Goal: Check status: Check status

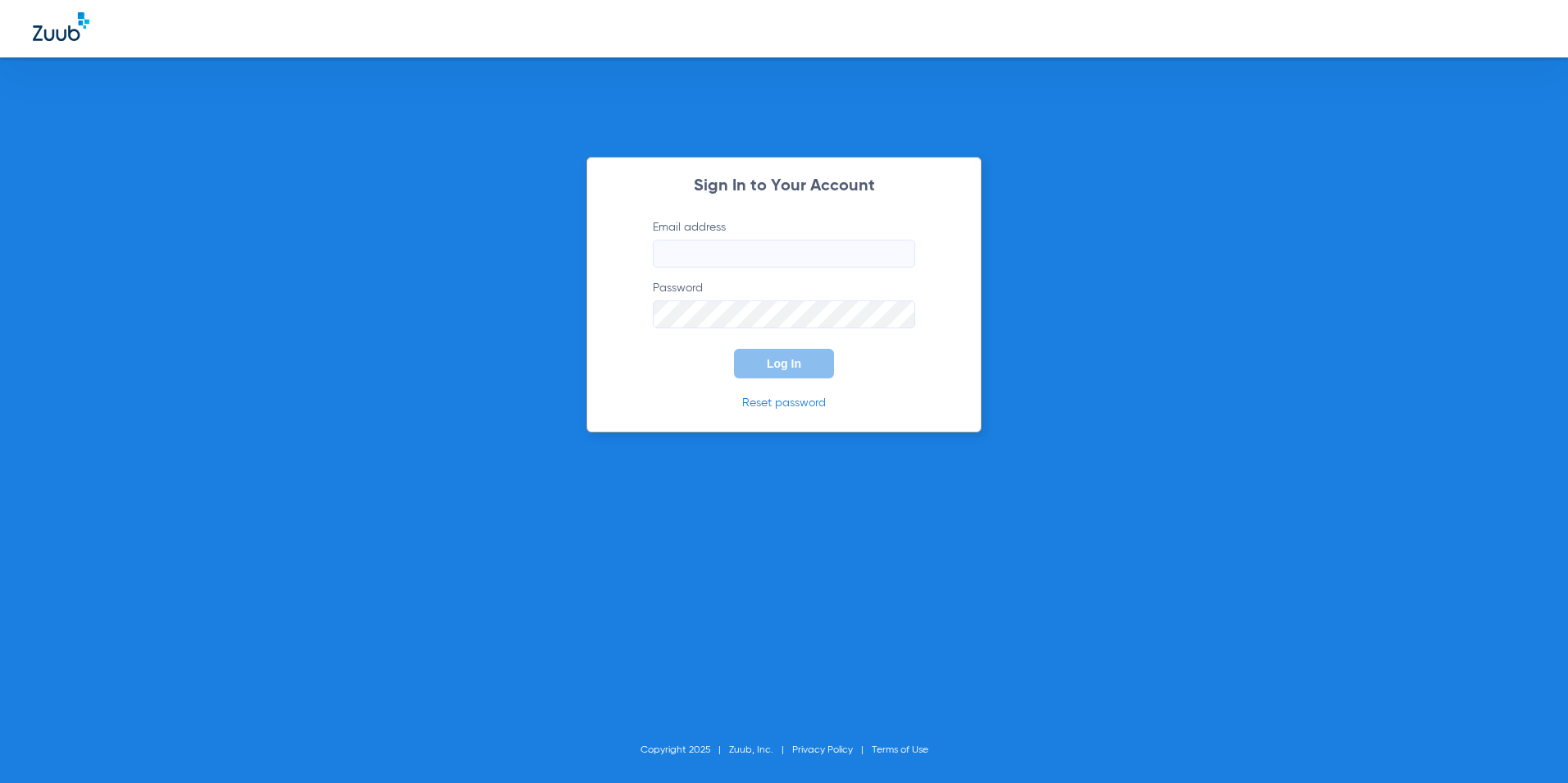
type input "[EMAIL_ADDRESS][DOMAIN_NAME]"
click at [788, 367] on span "Log In" at bounding box center [784, 363] width 34 height 13
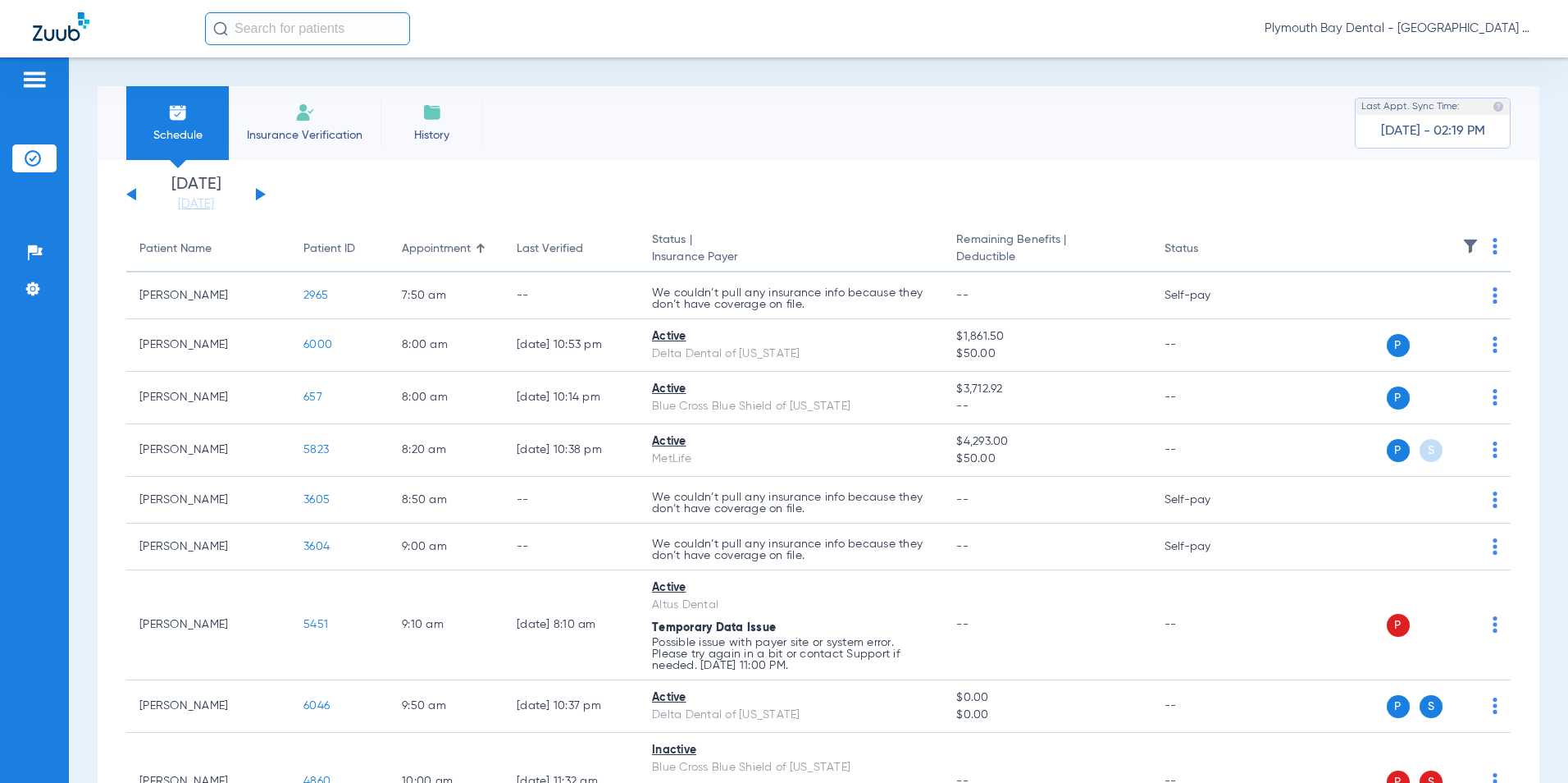
click at [260, 189] on div "[DATE] [DATE] [DATE] [DATE] [DATE] [DATE] [DATE] [DATE] [DATE] [DATE] [DATE] [D…" at bounding box center [196, 195] width 140 height 36
click at [259, 191] on button at bounding box center [261, 194] width 10 height 12
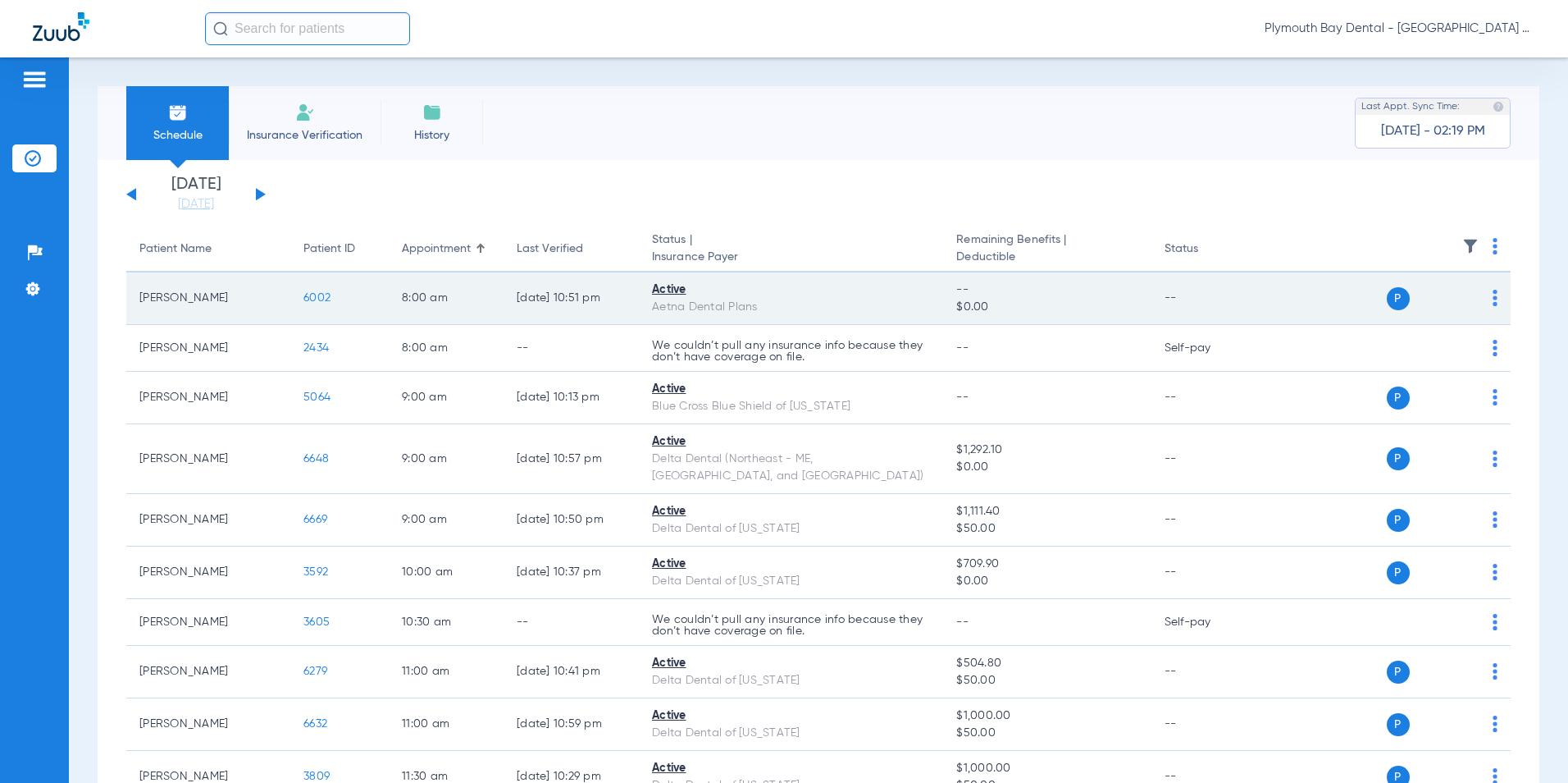
click at [320, 295] on span "6002" at bounding box center [316, 297] width 27 height 12
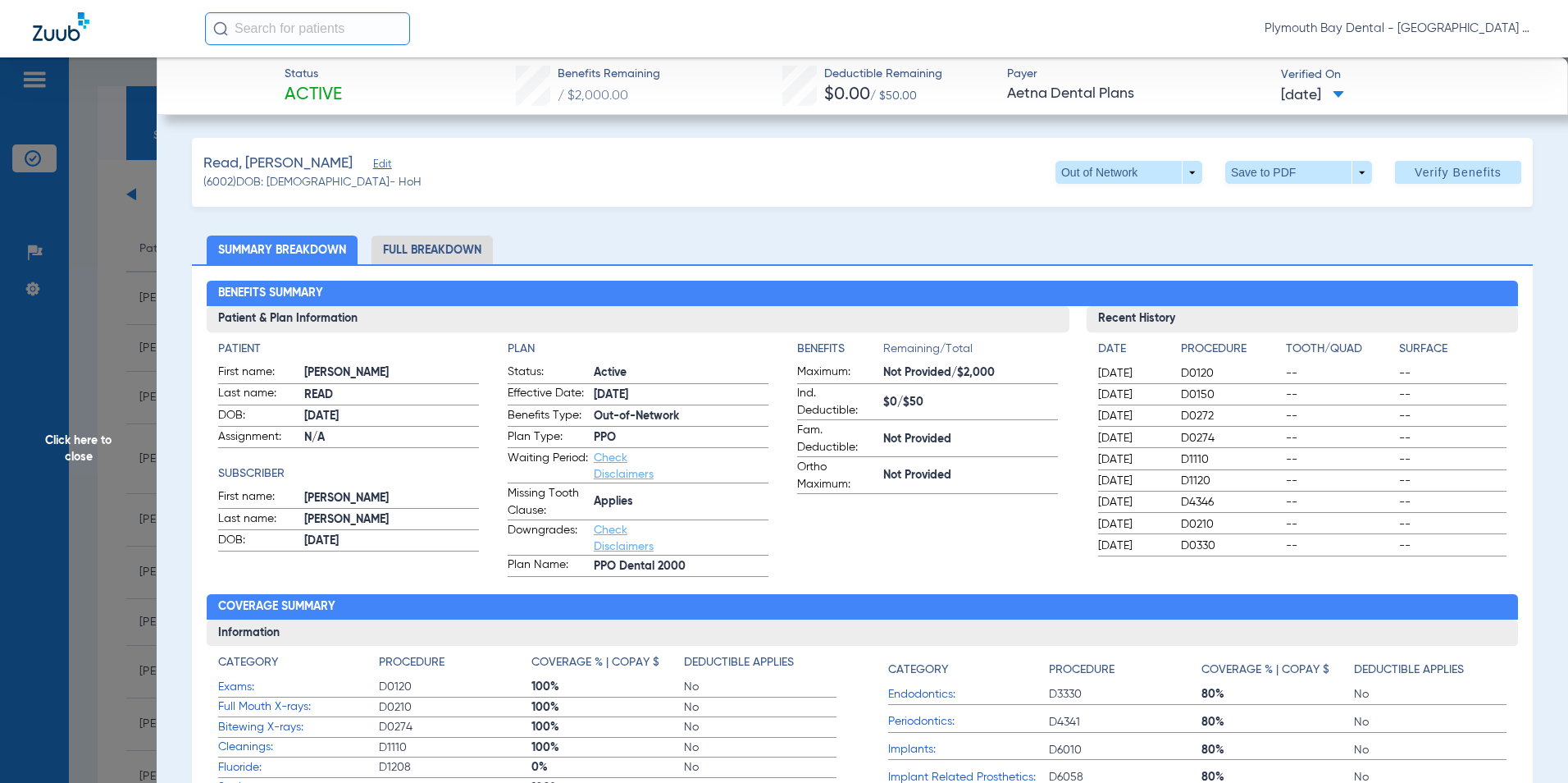
click at [458, 255] on li "Full Breakdown" at bounding box center [432, 250] width 122 height 29
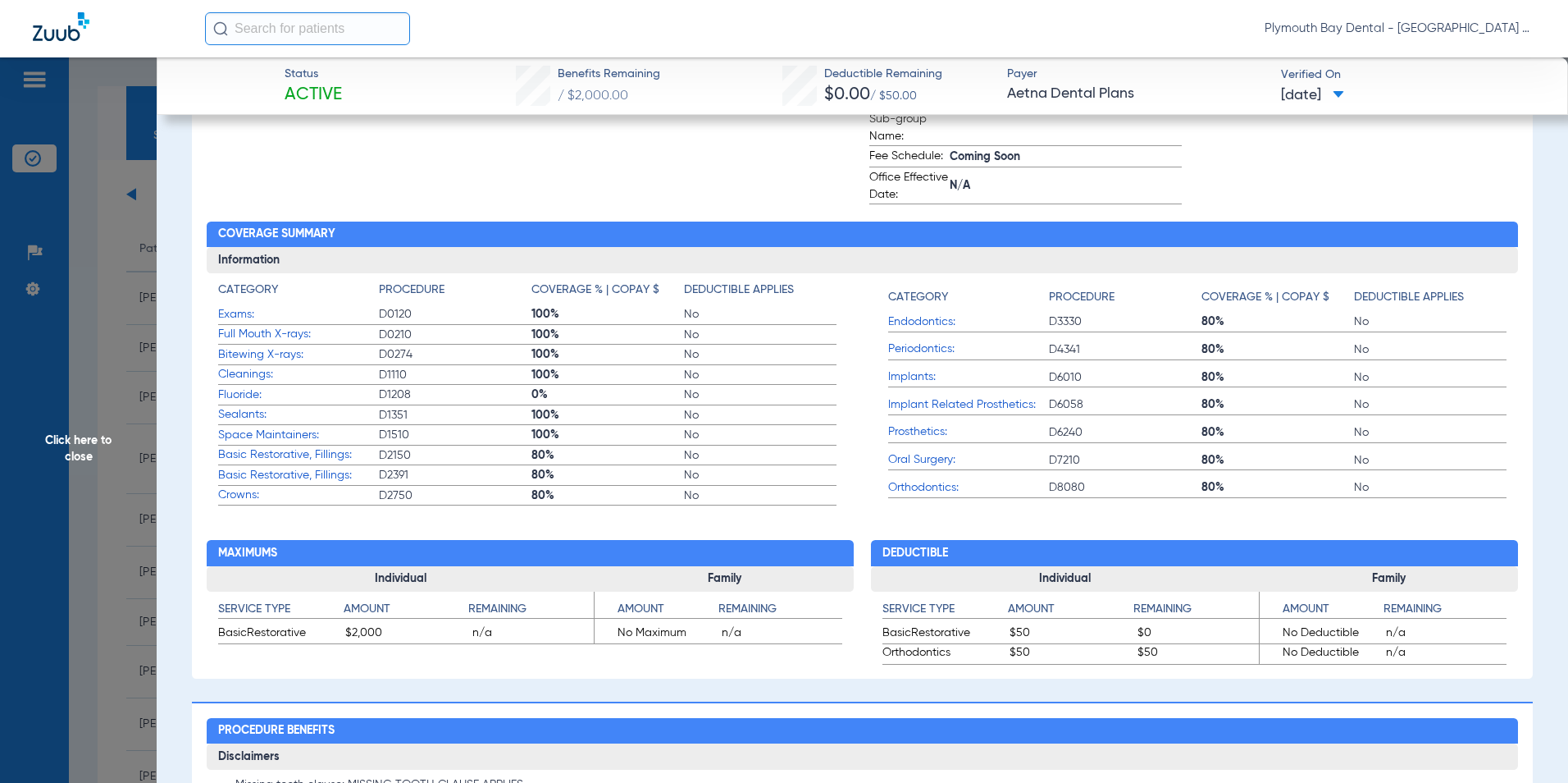
scroll to position [574, 0]
